Goal: Transaction & Acquisition: Purchase product/service

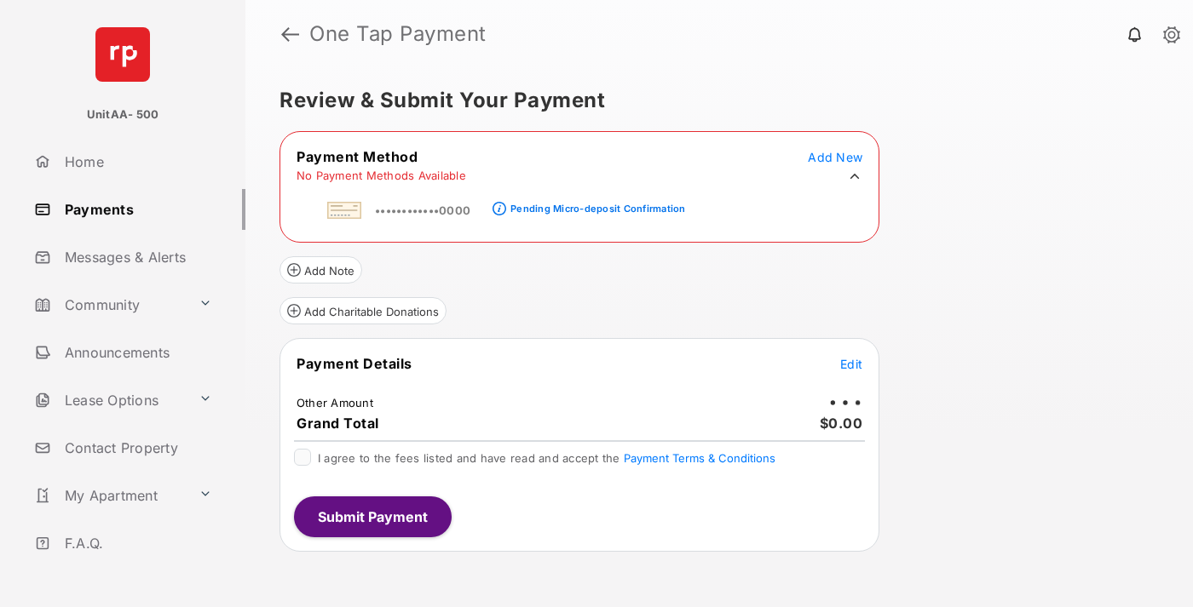
click at [595, 204] on div "Pending Micro-deposit Confirmation" at bounding box center [597, 209] width 175 height 12
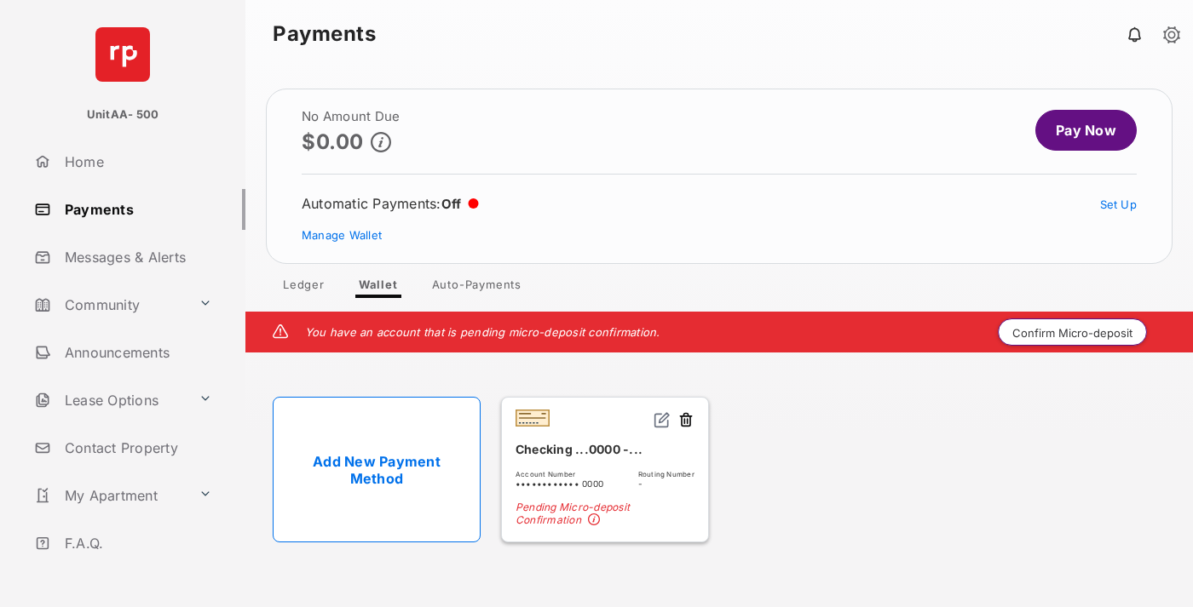
click at [1073, 332] on button "Confirm Micro-deposit" at bounding box center [1072, 332] width 149 height 27
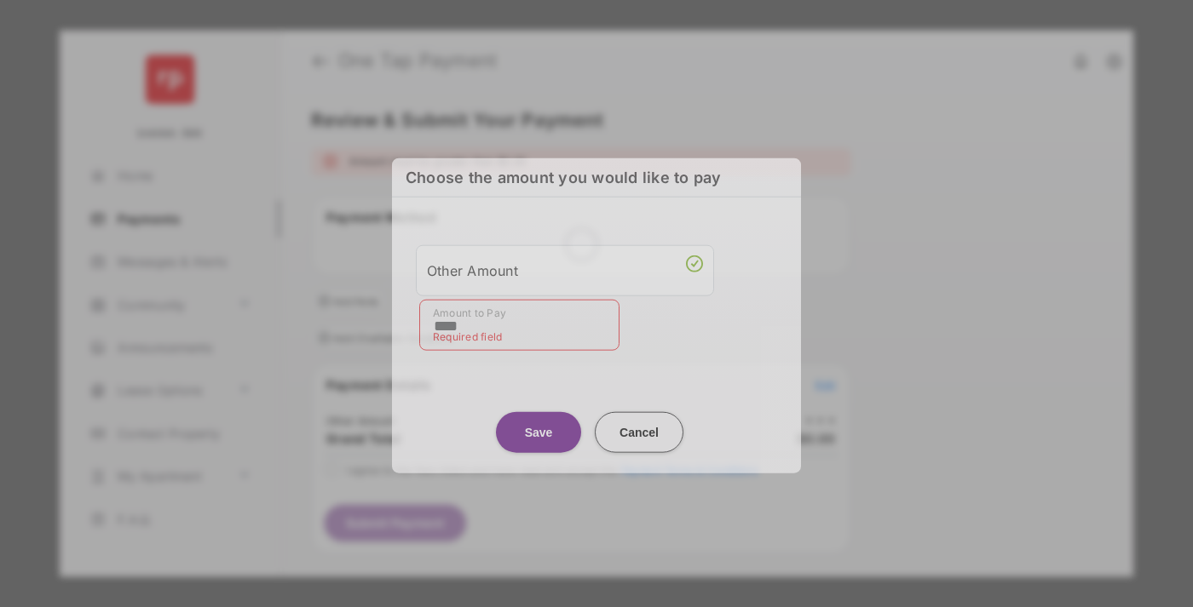
type input "****"
click at [538, 427] on button "Save" at bounding box center [538, 432] width 85 height 41
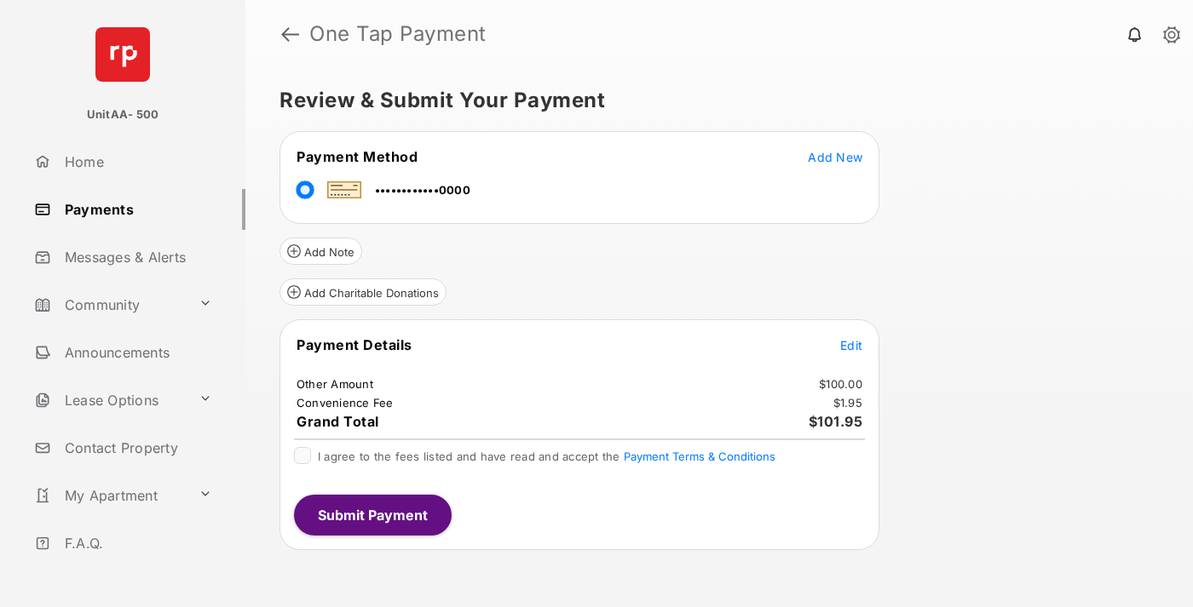
click at [851, 345] on span "Edit" at bounding box center [851, 345] width 22 height 14
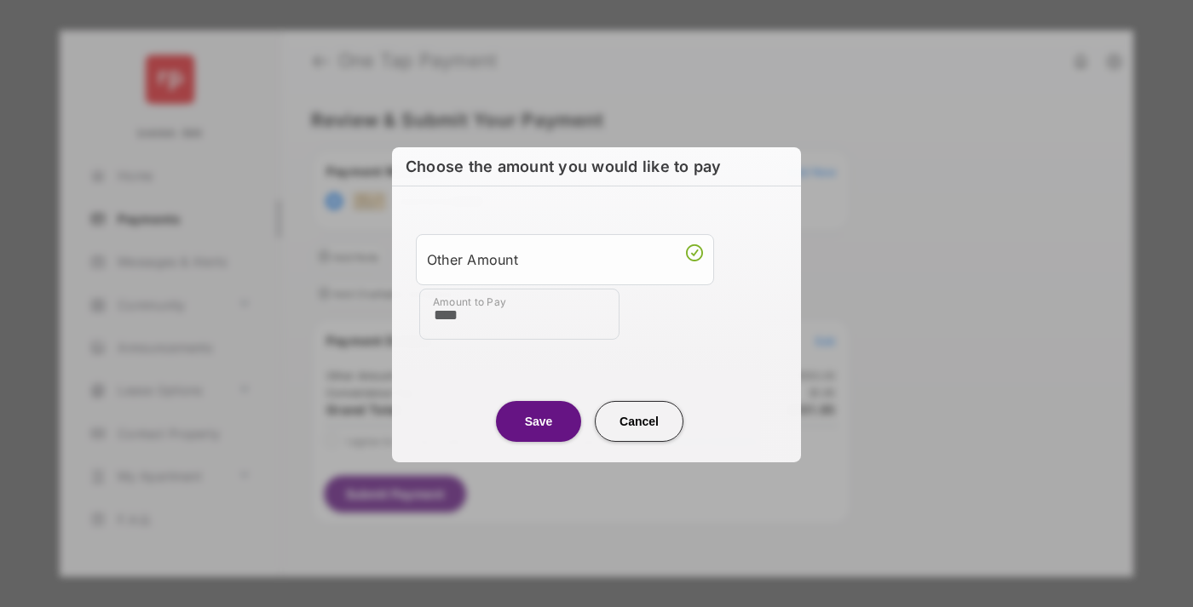
click at [538, 420] on button "Save" at bounding box center [538, 420] width 85 height 41
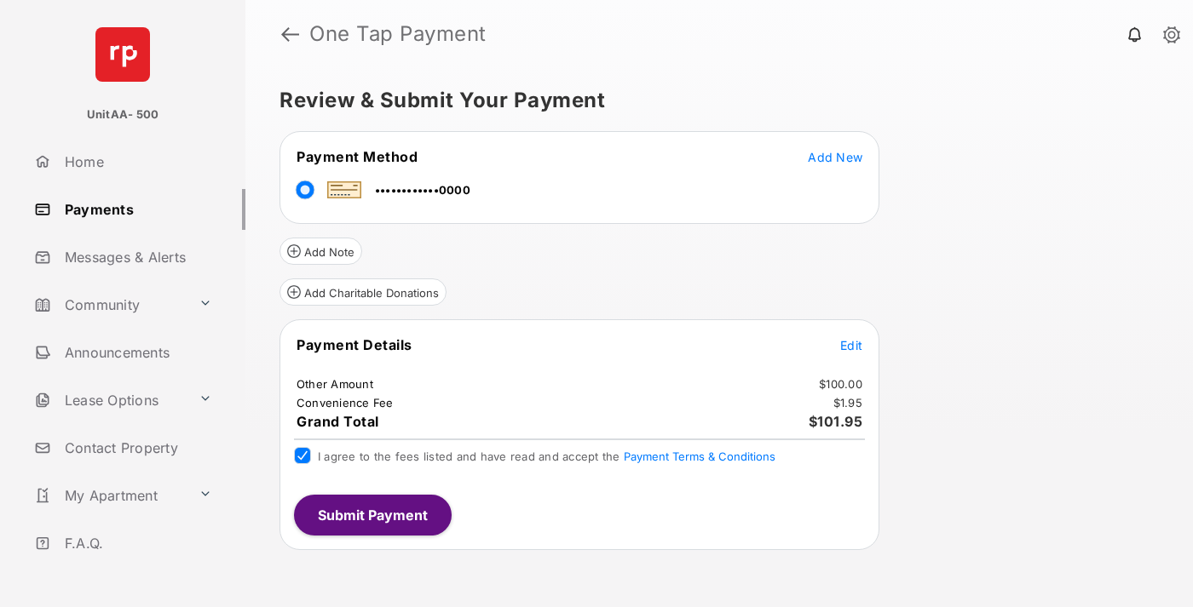
click at [371, 515] on button "Submit Payment" at bounding box center [373, 515] width 158 height 41
